Goal: Task Accomplishment & Management: Manage account settings

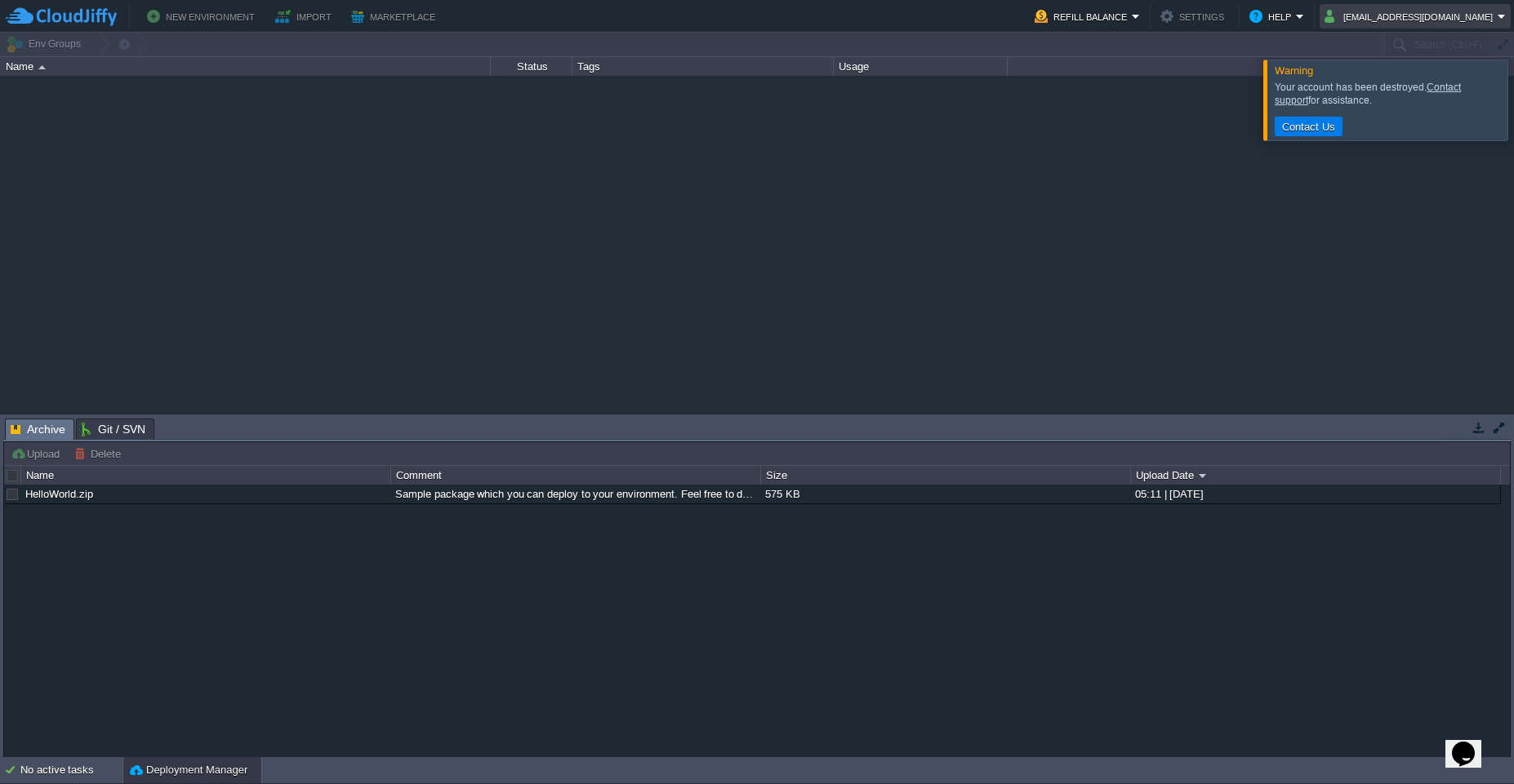
click at [1501, 16] on em "[EMAIL_ADDRESS][DOMAIN_NAME]" at bounding box center [1415, 16] width 181 height 19
click at [1350, 89] on link "Sign out" at bounding box center [1397, 87] width 218 height 18
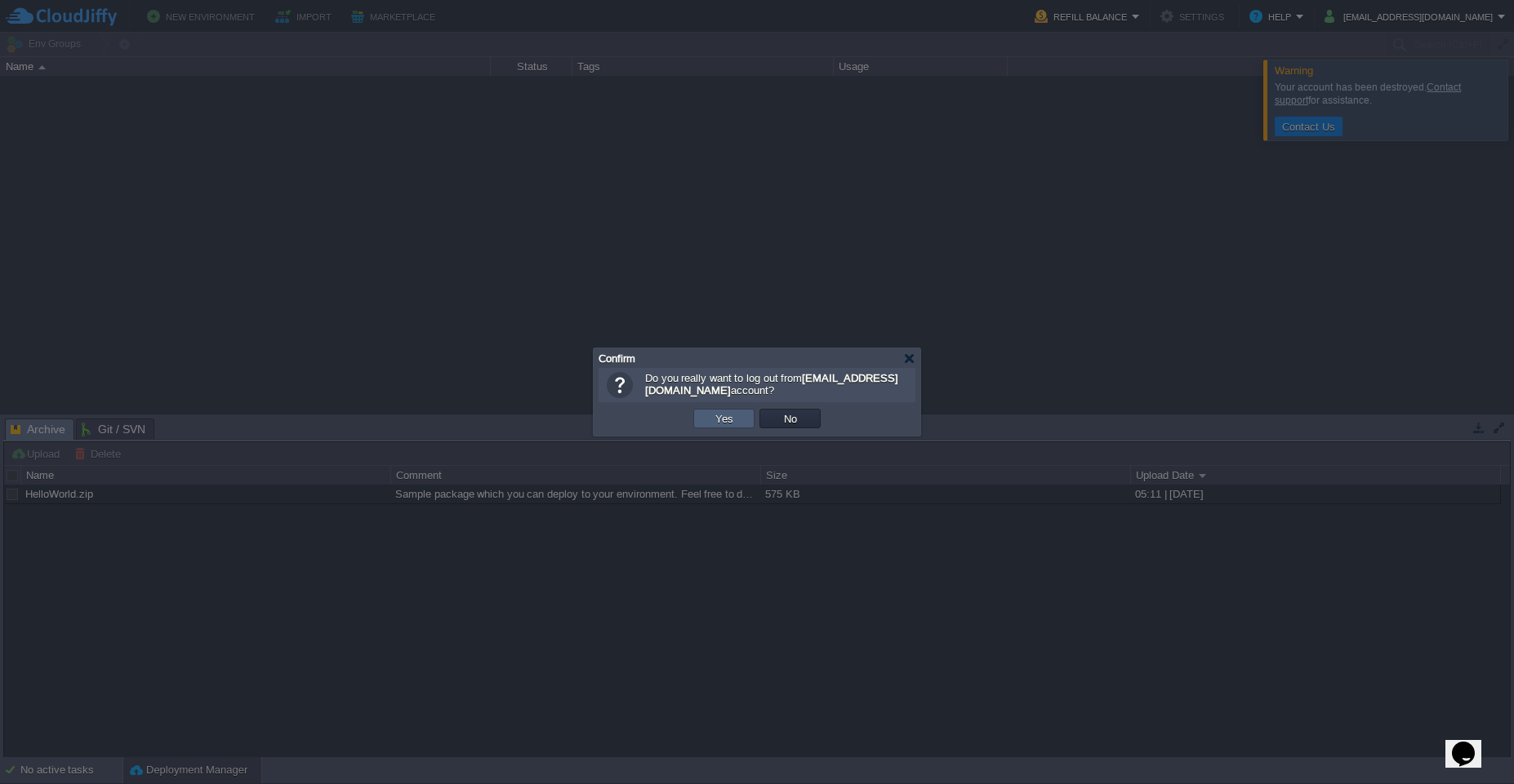
click at [723, 427] on td "Yes" at bounding box center [724, 418] width 62 height 19
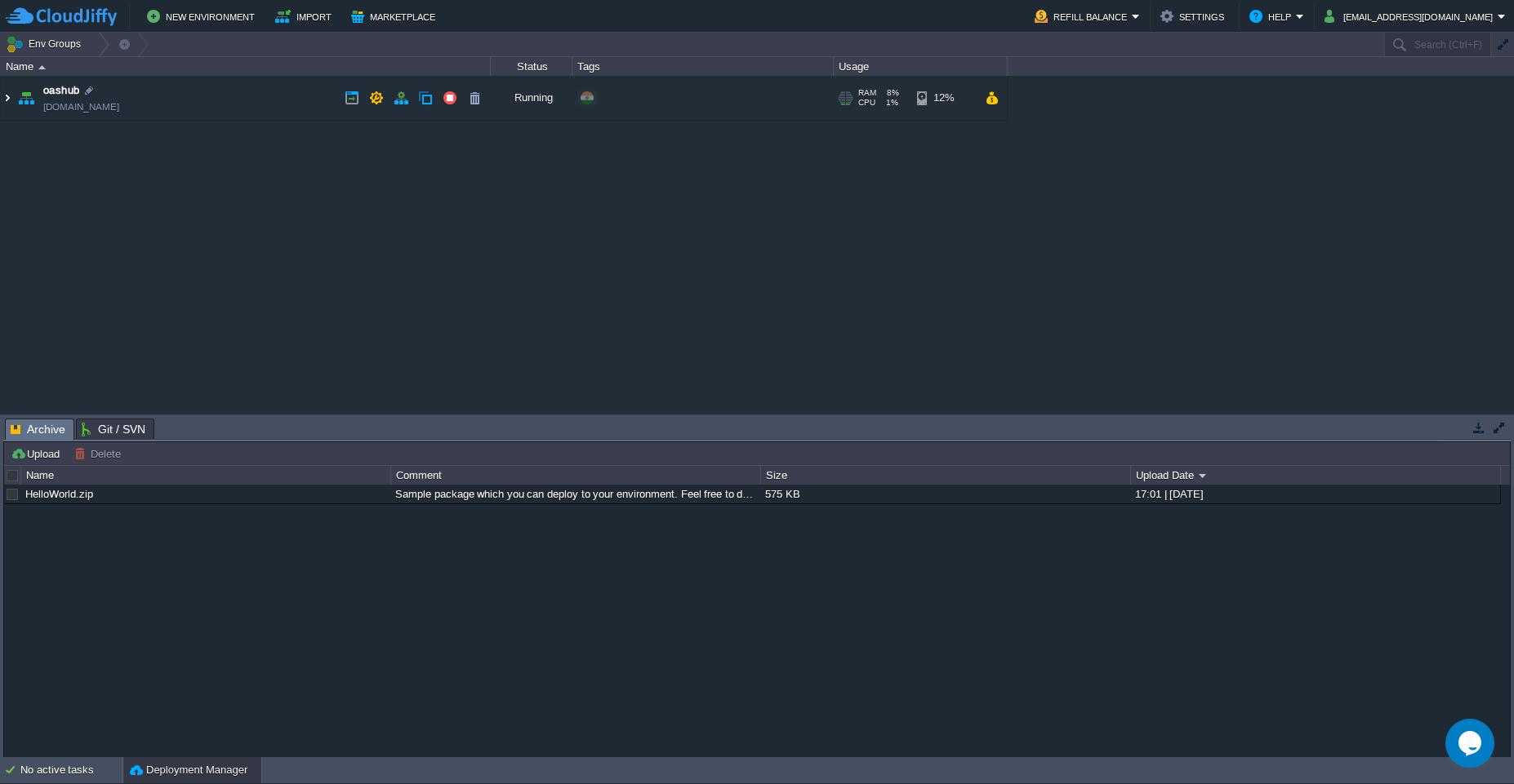
click at [8, 97] on img at bounding box center [8, 98] width 13 height 44
